Goal: Task Accomplishment & Management: Use online tool/utility

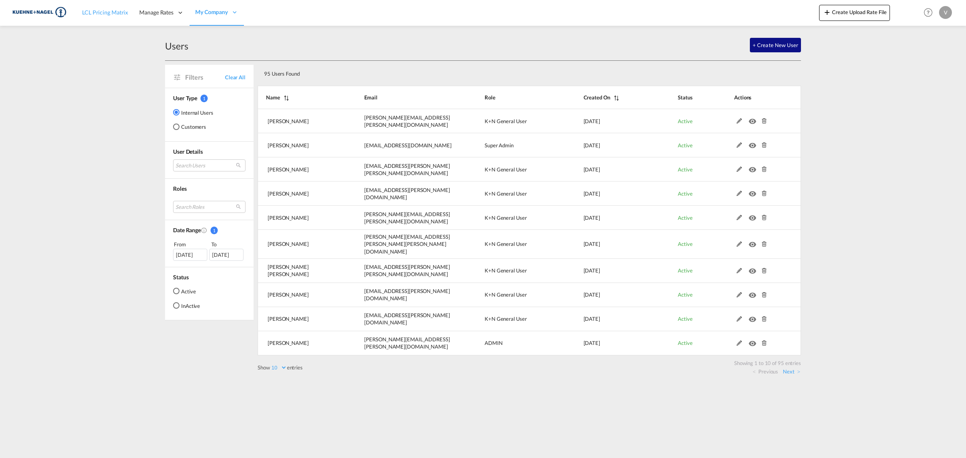
click at [89, 4] on link "LCL Pricing Matrix" at bounding box center [104, 13] width 57 height 26
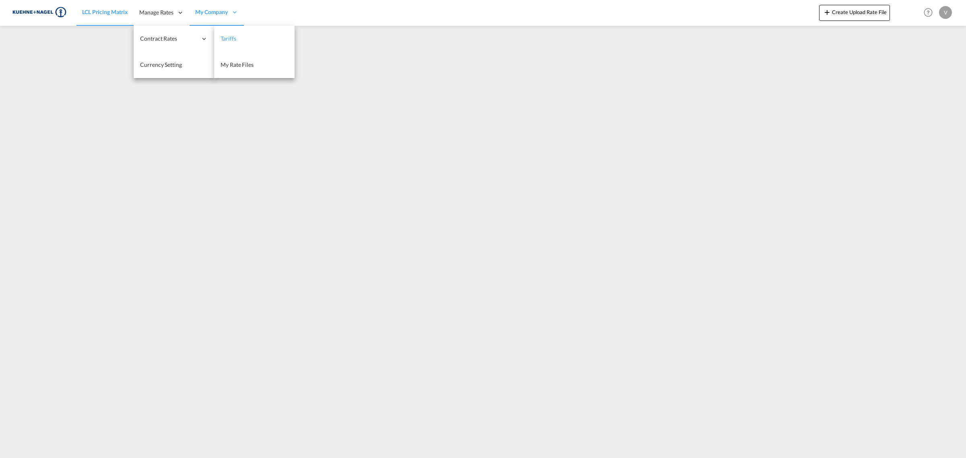
click at [239, 35] on link "Tariffs" at bounding box center [254, 39] width 80 height 26
click at [232, 62] on span "My Rate Files" at bounding box center [236, 64] width 33 height 7
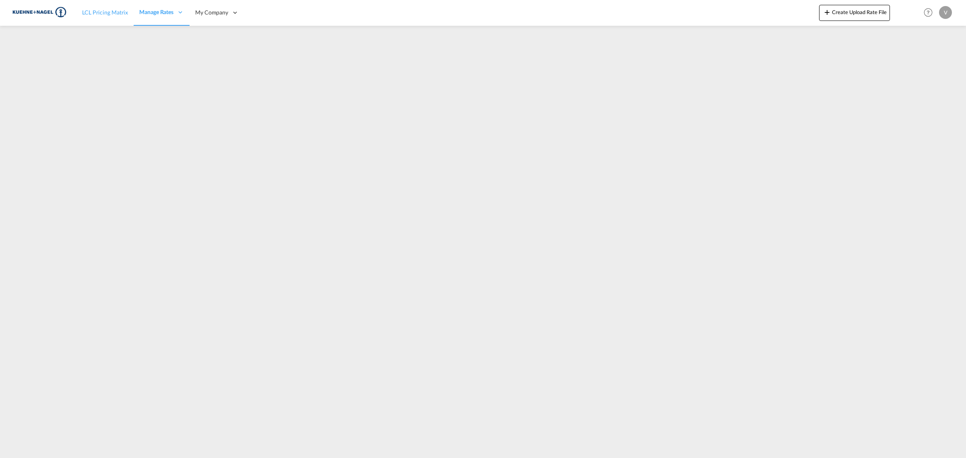
click at [99, 12] on span "LCL Pricing Matrix" at bounding box center [105, 12] width 46 height 7
